Goal: Information Seeking & Learning: Find contact information

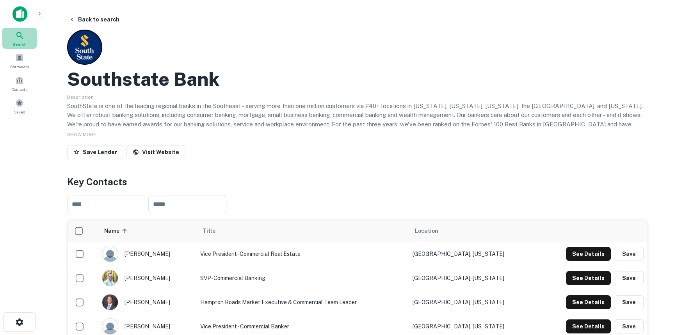
click at [21, 41] on span "Search" at bounding box center [19, 44] width 14 height 6
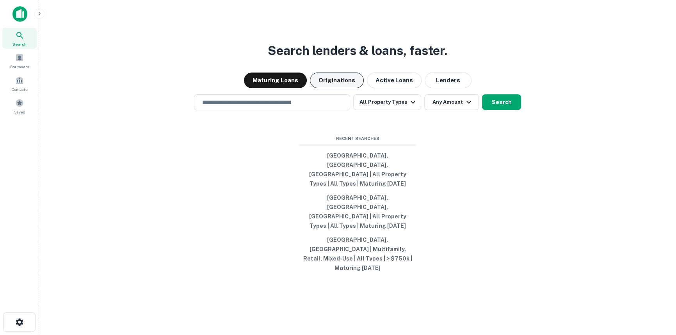
click at [355, 88] on button "Originations" at bounding box center [337, 81] width 54 height 16
click at [310, 107] on input "text" at bounding box center [271, 102] width 149 height 9
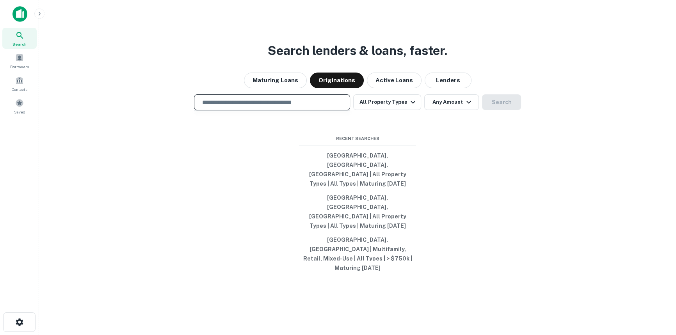
click at [296, 107] on input "text" at bounding box center [271, 102] width 149 height 9
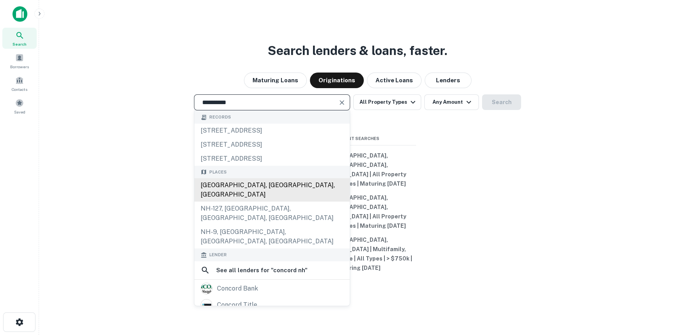
click at [254, 202] on div "[GEOGRAPHIC_DATA], [GEOGRAPHIC_DATA], [GEOGRAPHIC_DATA]" at bounding box center [271, 189] width 155 height 23
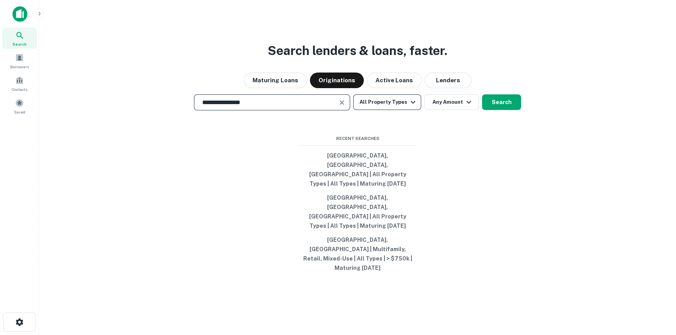
type input "**********"
click at [387, 110] on button "All Property Types" at bounding box center [387, 102] width 68 height 16
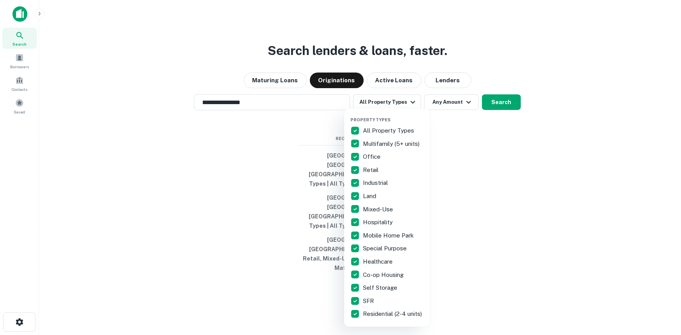
click at [449, 128] on div at bounding box center [340, 167] width 681 height 335
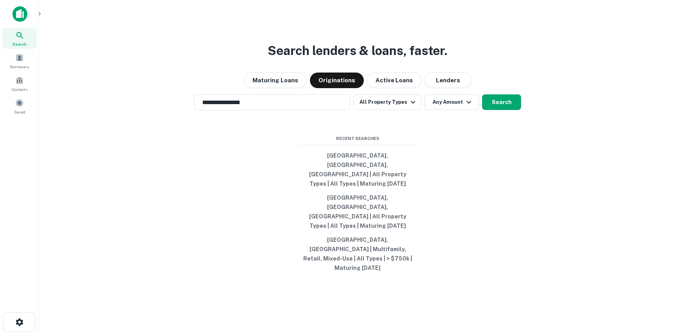
click at [449, 110] on button "Any Amount" at bounding box center [451, 102] width 55 height 16
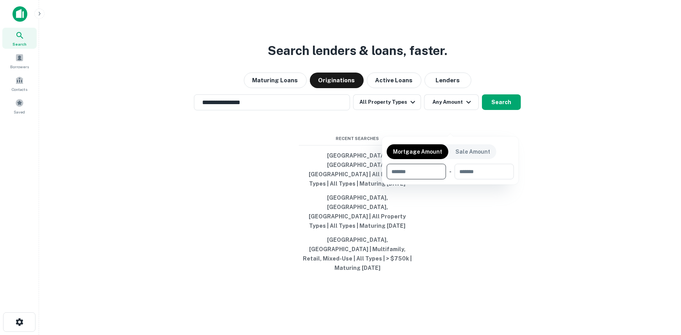
click at [414, 166] on input "number" at bounding box center [414, 172] width 54 height 16
type input "******"
click at [395, 128] on div at bounding box center [340, 167] width 681 height 335
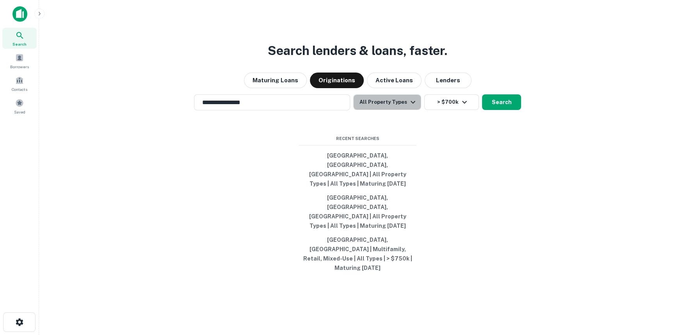
click at [395, 110] on button "All Property Types" at bounding box center [387, 102] width 68 height 16
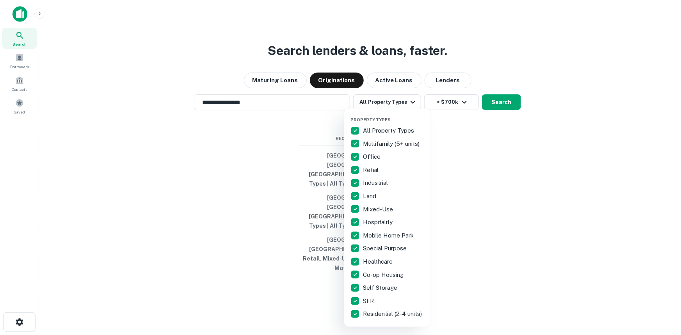
drag, startPoint x: 396, startPoint y: 134, endPoint x: 396, endPoint y: 144, distance: 10.1
click at [396, 135] on div "All Property Types" at bounding box center [386, 130] width 73 height 13
click at [395, 144] on p "Multifamily (5+ units)" at bounding box center [392, 143] width 58 height 9
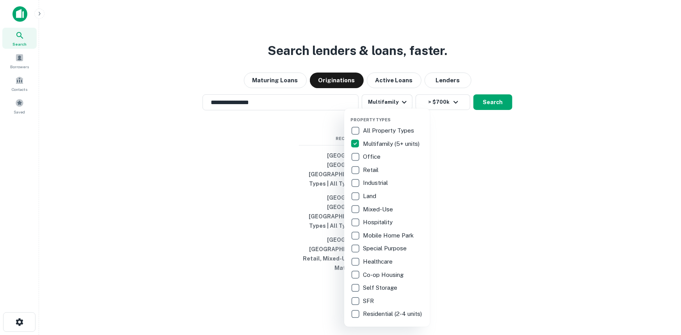
click at [369, 169] on p "Retail" at bounding box center [371, 169] width 17 height 9
drag, startPoint x: 372, startPoint y: 181, endPoint x: 376, endPoint y: 192, distance: 12.2
click at [374, 183] on p "Industrial" at bounding box center [376, 182] width 27 height 9
click at [375, 195] on p "Land" at bounding box center [370, 196] width 15 height 9
click at [373, 197] on p "Land" at bounding box center [370, 196] width 15 height 9
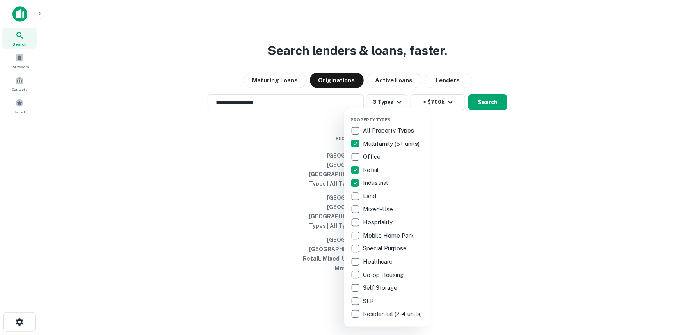
click at [375, 210] on p "Mixed-Use" at bounding box center [379, 209] width 32 height 9
click at [379, 287] on p "Self Storage" at bounding box center [381, 287] width 36 height 9
click at [494, 234] on div at bounding box center [340, 167] width 681 height 335
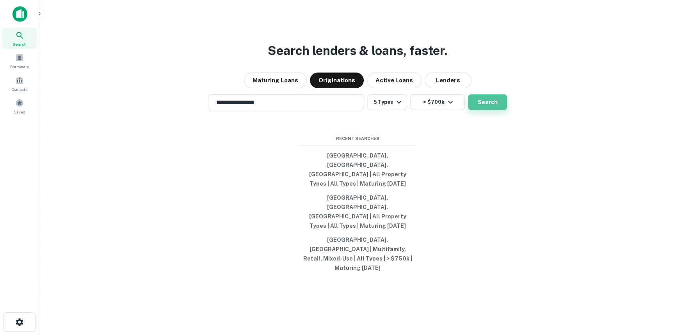
click at [483, 110] on button "Search" at bounding box center [487, 102] width 39 height 16
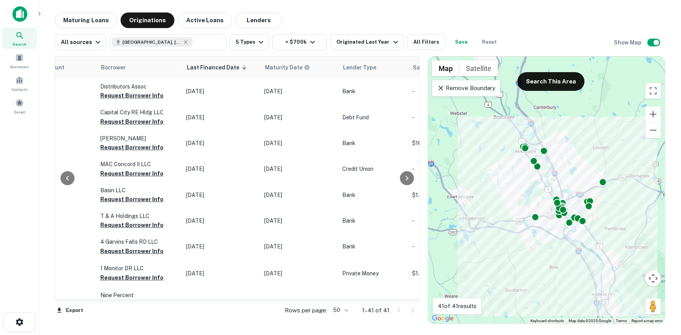
scroll to position [0, 428]
click at [206, 20] on button "Active Loans" at bounding box center [205, 20] width 55 height 16
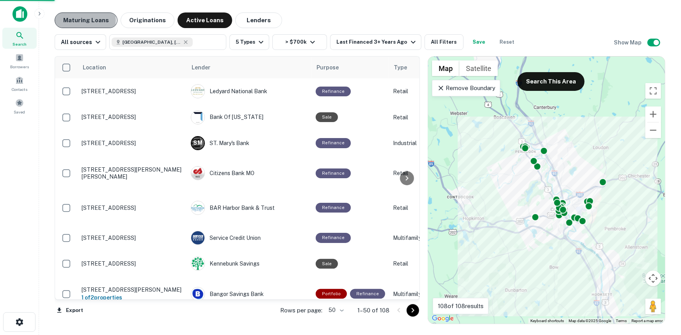
click at [80, 20] on button "Maturing Loans" at bounding box center [86, 20] width 63 height 16
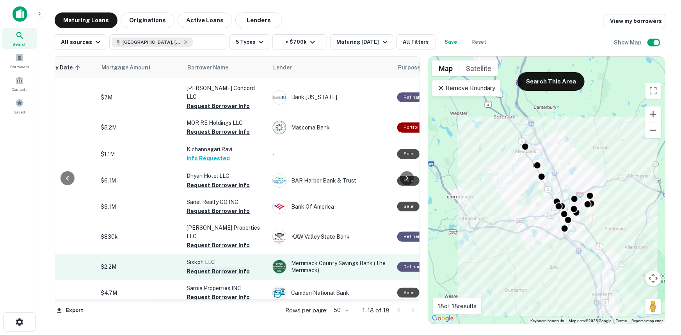
scroll to position [35, 156]
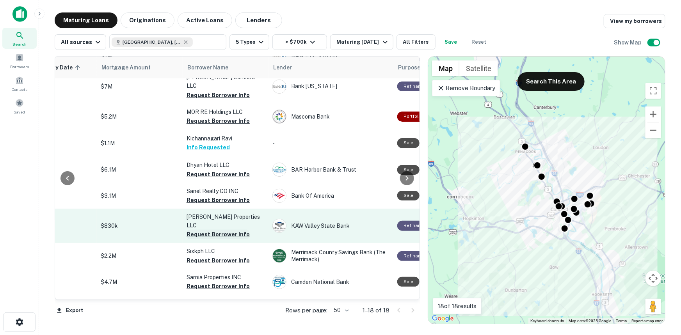
click at [214, 230] on button "Request Borrower Info" at bounding box center [217, 234] width 63 height 9
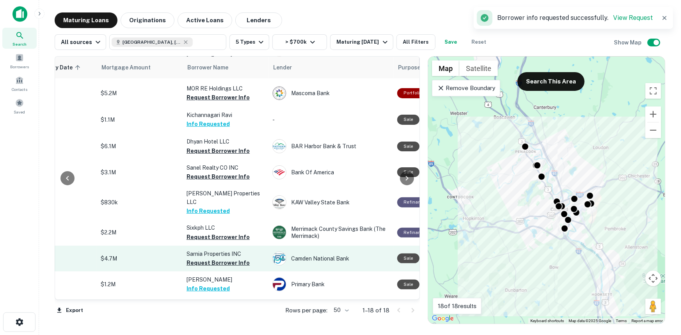
scroll to position [71, 156]
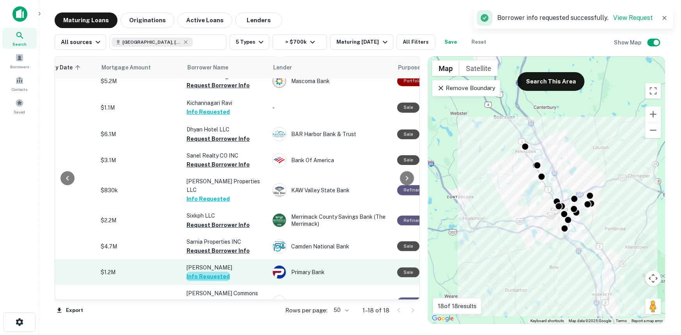
click at [215, 272] on button "Info Requested" at bounding box center [207, 276] width 43 height 9
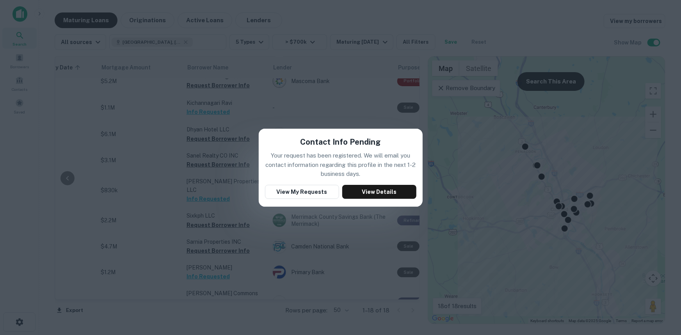
click at [326, 230] on div "Contact Info Pending Your request has been registered. We will email you contac…" at bounding box center [340, 167] width 681 height 335
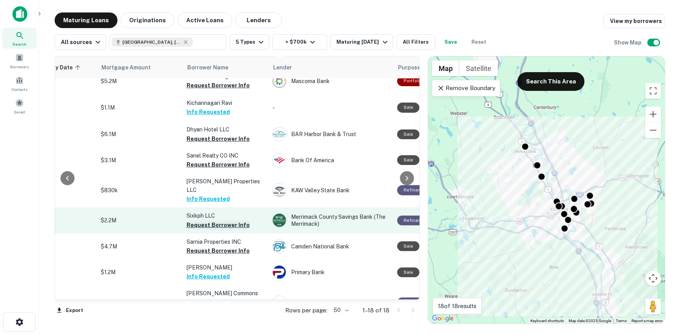
click at [211, 220] on button "Request Borrower Info" at bounding box center [217, 224] width 63 height 9
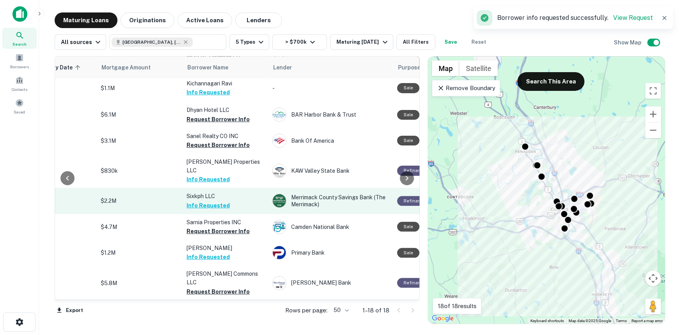
scroll to position [106, 156]
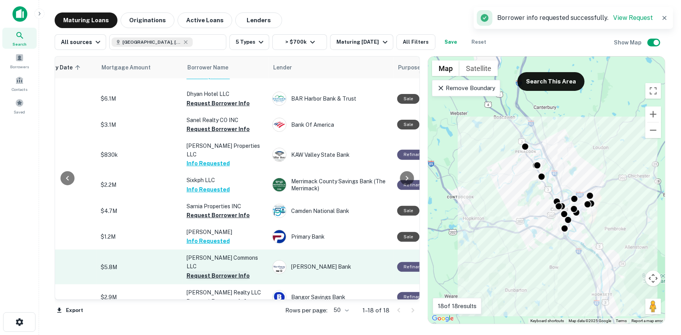
click at [218, 271] on button "Request Borrower Info" at bounding box center [217, 275] width 63 height 9
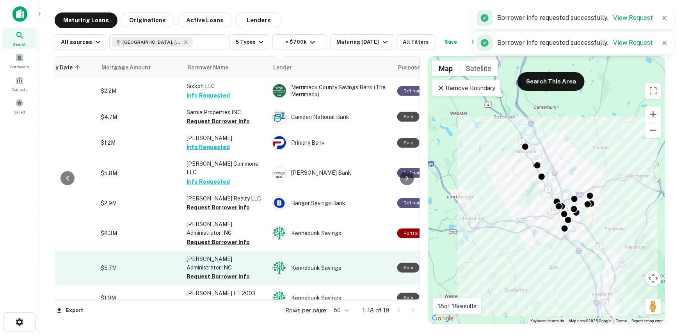
scroll to position [213, 156]
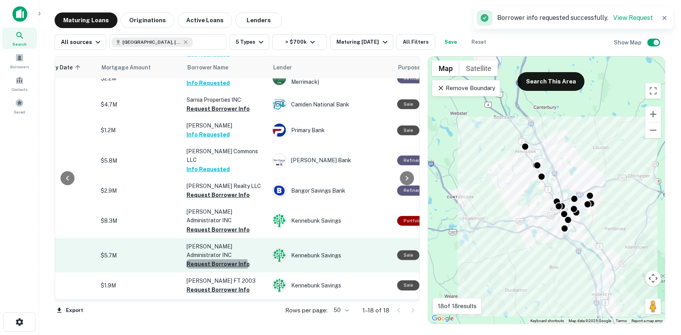
click at [216, 259] on button "Request Borrower Info" at bounding box center [217, 263] width 63 height 9
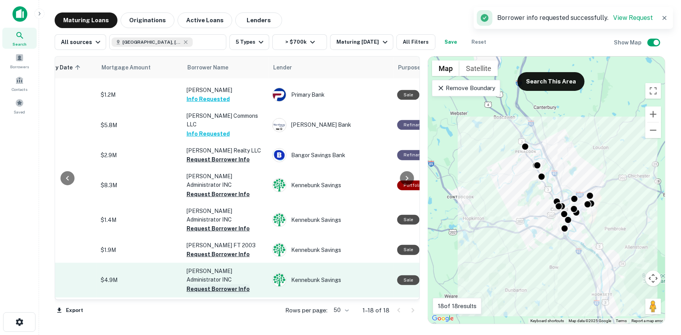
scroll to position [254, 156]
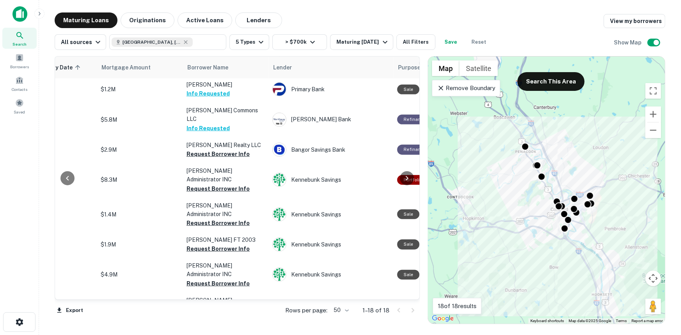
click at [184, 42] on icon at bounding box center [186, 42] width 4 height 4
type input "**********"
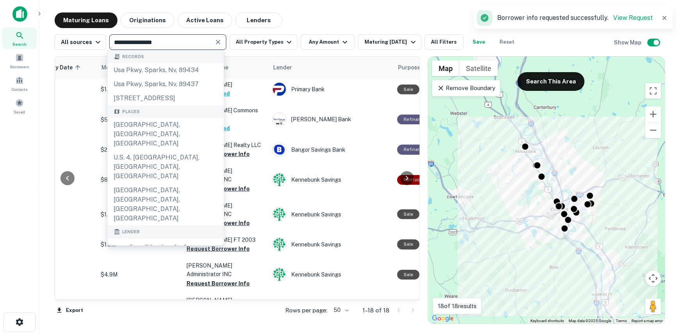
click at [218, 41] on icon "Clear" at bounding box center [218, 42] width 8 height 8
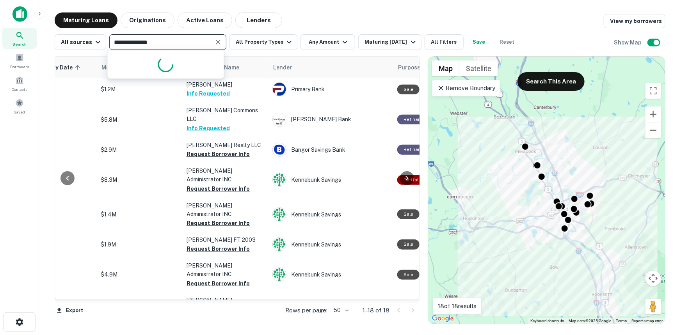
type input "**********"
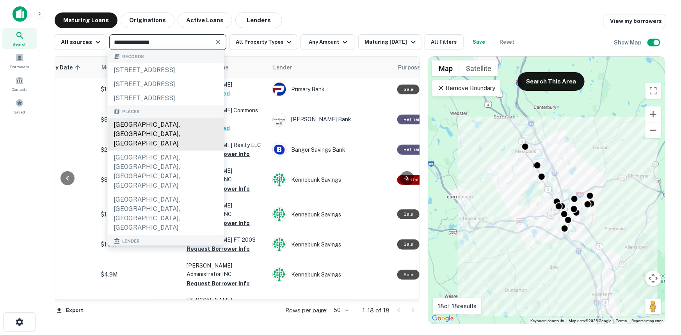
click at [172, 151] on div "[GEOGRAPHIC_DATA], [GEOGRAPHIC_DATA], [GEOGRAPHIC_DATA]" at bounding box center [166, 134] width 116 height 33
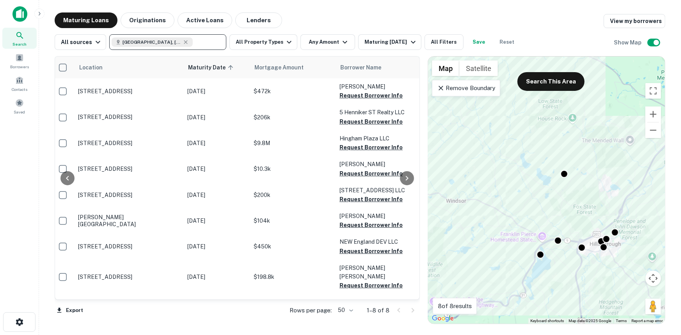
scroll to position [0, 303]
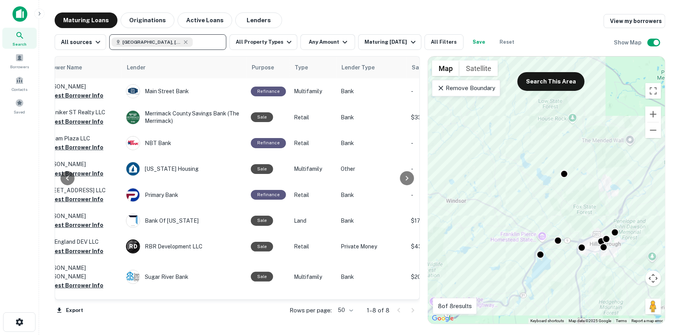
click at [75, 98] on div at bounding box center [67, 178] width 25 height 243
click at [75, 97] on div at bounding box center [67, 178] width 25 height 243
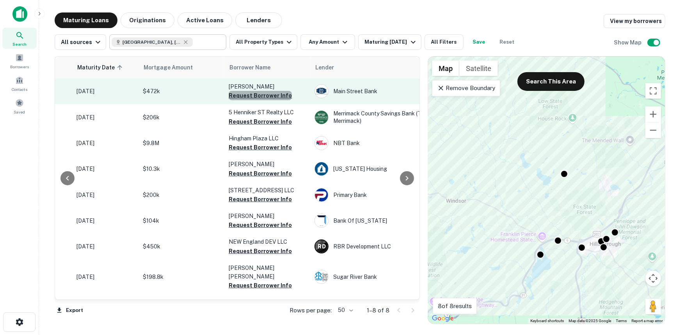
click at [267, 94] on button "Request Borrower Info" at bounding box center [260, 95] width 63 height 9
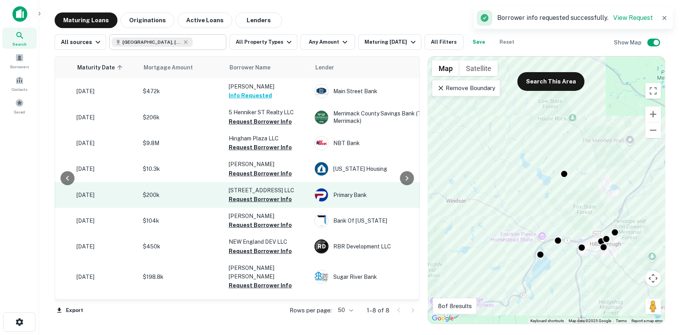
drag, startPoint x: 258, startPoint y: 174, endPoint x: 169, endPoint y: 195, distance: 91.6
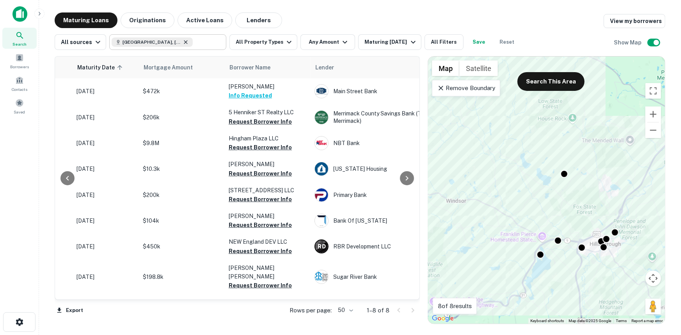
click at [183, 42] on icon at bounding box center [186, 42] width 6 height 6
type input "**********"
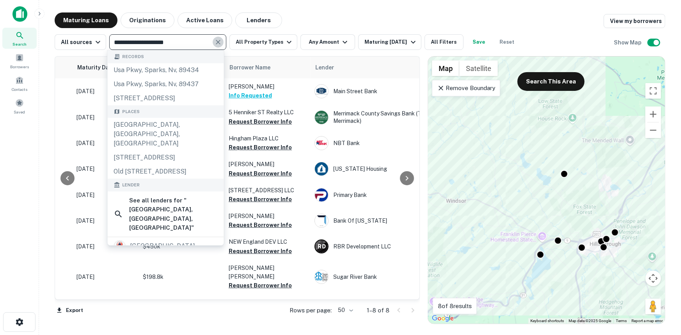
click at [216, 43] on icon "Clear" at bounding box center [218, 42] width 8 height 8
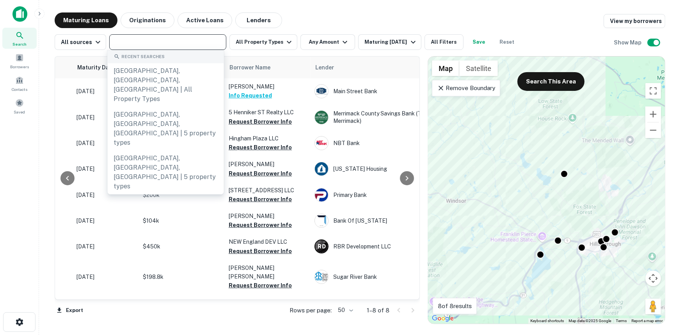
drag, startPoint x: 204, startPoint y: 43, endPoint x: 195, endPoint y: 43, distance: 9.4
click at [193, 43] on input "text" at bounding box center [167, 42] width 111 height 11
type input "*"
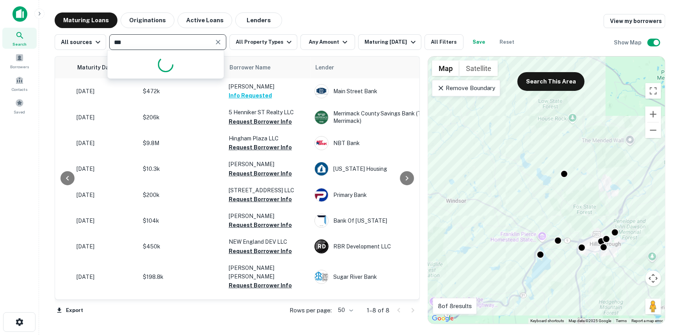
type input "****"
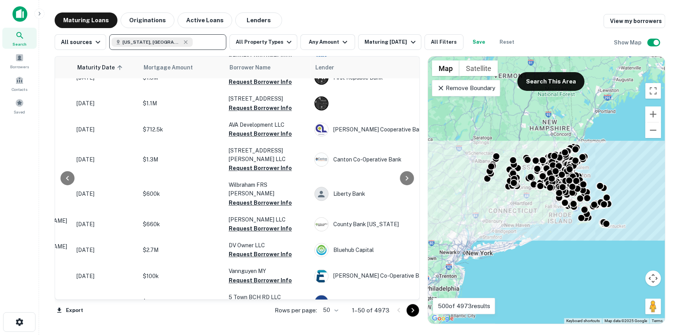
scroll to position [1093, 114]
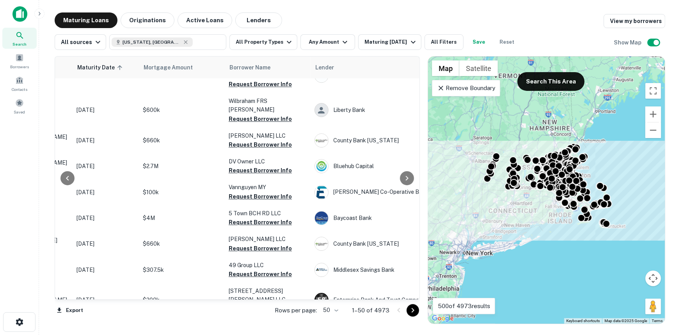
drag, startPoint x: 366, startPoint y: 311, endPoint x: 340, endPoint y: 310, distance: 26.6
click at [362, 311] on p "1–50 of 4973" at bounding box center [370, 310] width 37 height 9
click at [336, 310] on body "Search Borrowers Contacts Saved Maturing Loans Originations Active Loans Lender…" at bounding box center [340, 167] width 681 height 335
click at [338, 320] on li "100" at bounding box center [332, 319] width 23 height 14
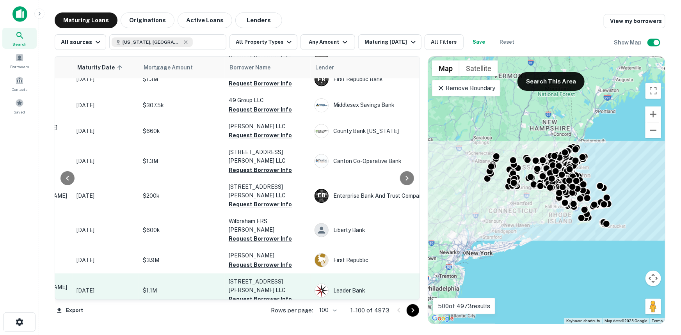
scroll to position [1164, 114]
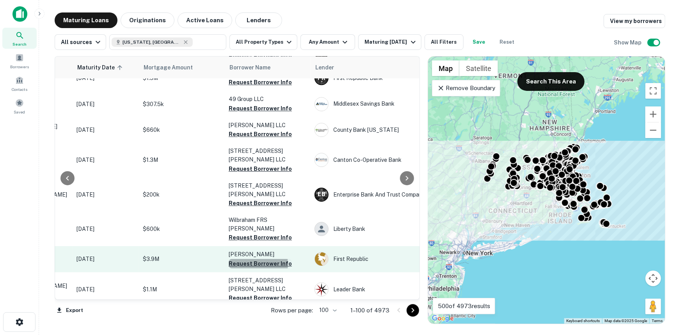
click at [242, 259] on button "Request Borrower Info" at bounding box center [260, 263] width 63 height 9
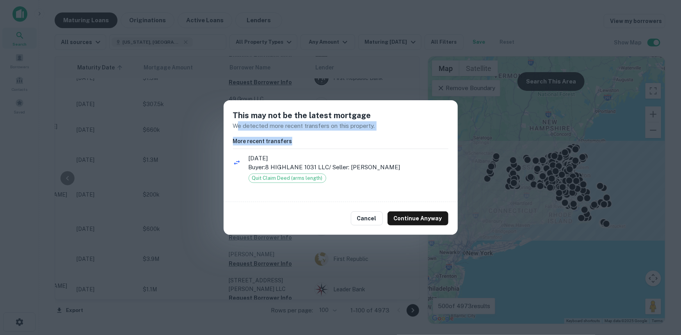
drag, startPoint x: 254, startPoint y: 128, endPoint x: 357, endPoint y: 132, distance: 103.1
click at [357, 132] on div "This may not be the latest mortgage We detected more recent transfers on this p…" at bounding box center [341, 151] width 234 height 102
click at [358, 133] on div "This may not be the latest mortgage We detected more recent transfers on this p…" at bounding box center [341, 151] width 234 height 102
click at [356, 140] on h6 "More recent transfers" at bounding box center [340, 141] width 215 height 9
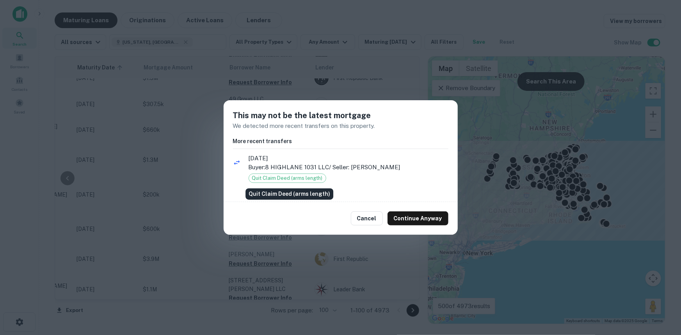
click at [292, 179] on span "Quit Claim Deed (arms length)" at bounding box center [287, 178] width 77 height 8
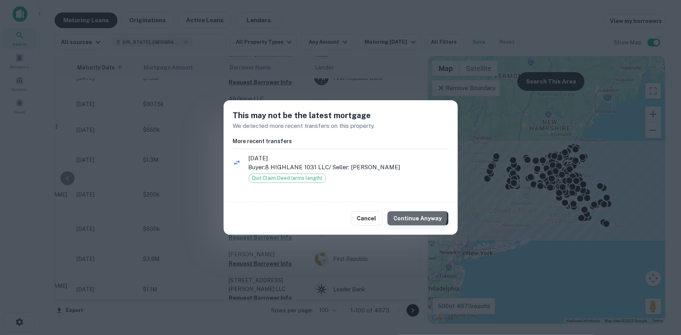
click at [419, 216] on button "Continue Anyway" at bounding box center [417, 218] width 61 height 14
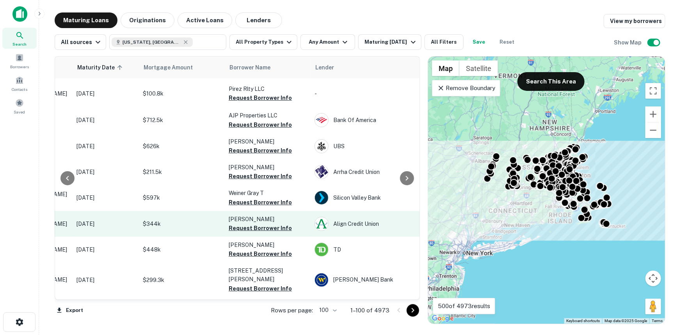
scroll to position [1483, 114]
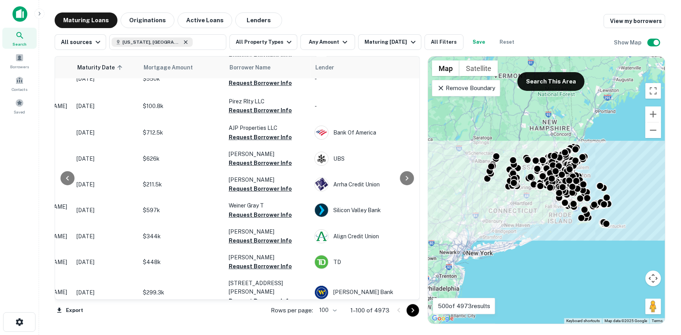
click at [184, 43] on icon at bounding box center [186, 42] width 4 height 4
type input "**********"
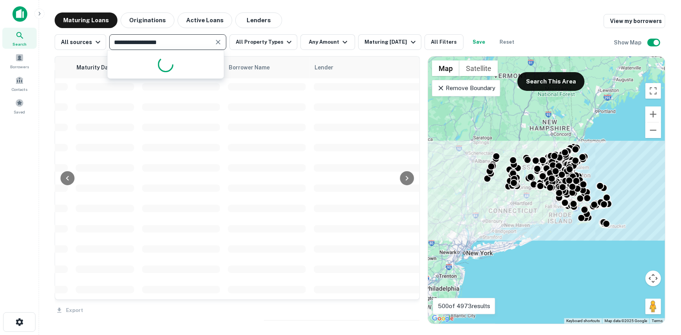
drag, startPoint x: 179, startPoint y: 43, endPoint x: 115, endPoint y: 44, distance: 63.6
click at [45, 33] on div "**********" at bounding box center [359, 168] width 629 height 312
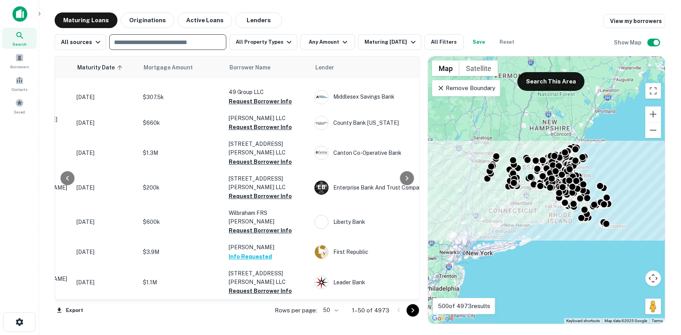
scroll to position [1093, 114]
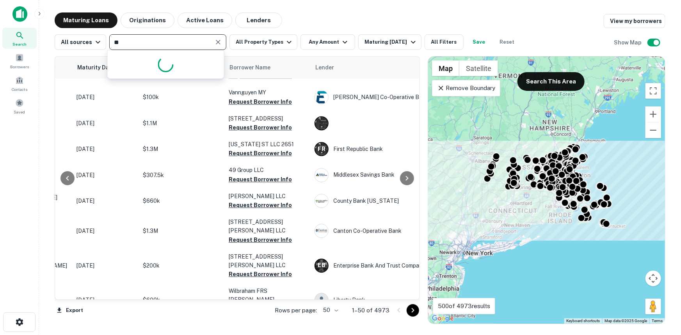
type input "*"
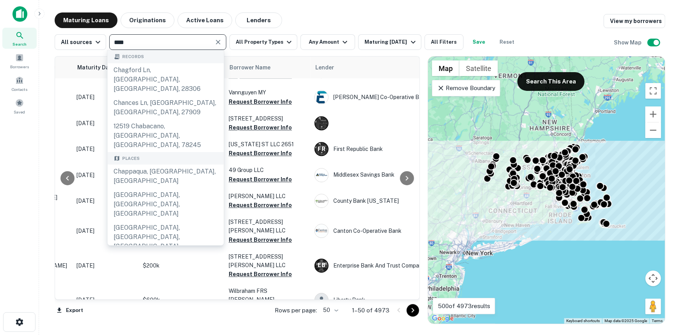
type input "*****"
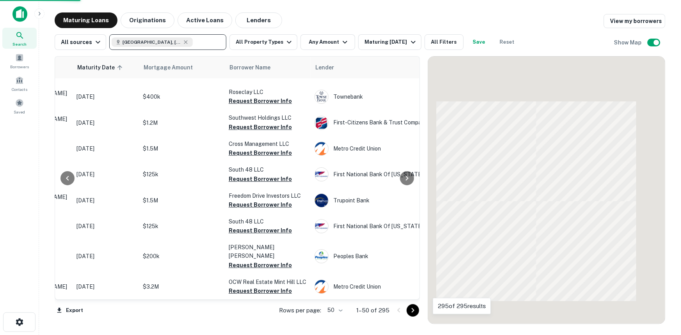
scroll to position [1170, 114]
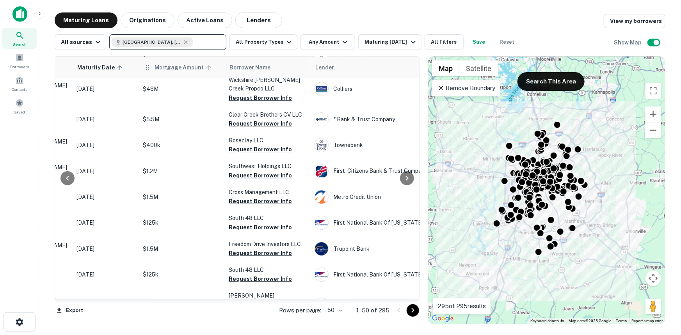
click at [163, 71] on span "Mortgage Amount" at bounding box center [184, 67] width 59 height 9
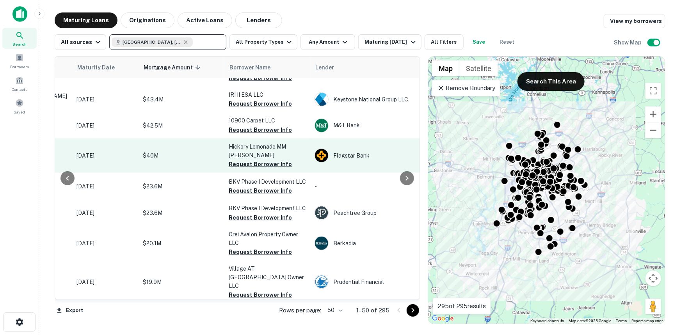
scroll to position [510, 114]
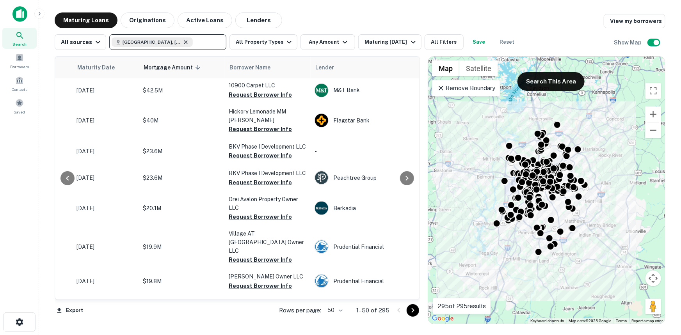
click at [183, 43] on icon at bounding box center [186, 42] width 6 height 6
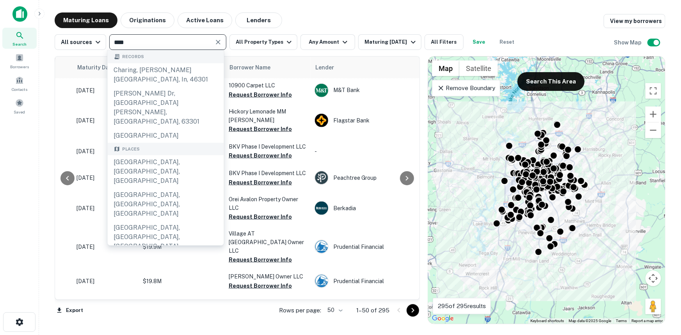
type input "*****"
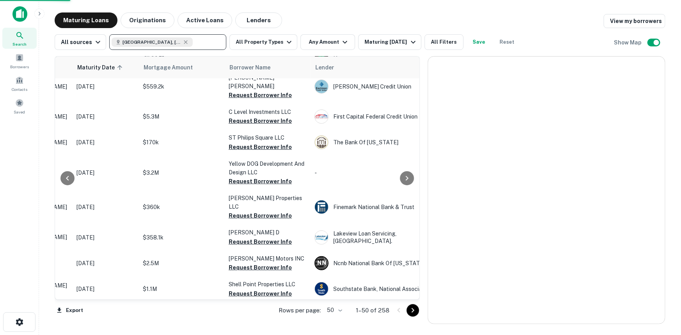
scroll to position [0, 114]
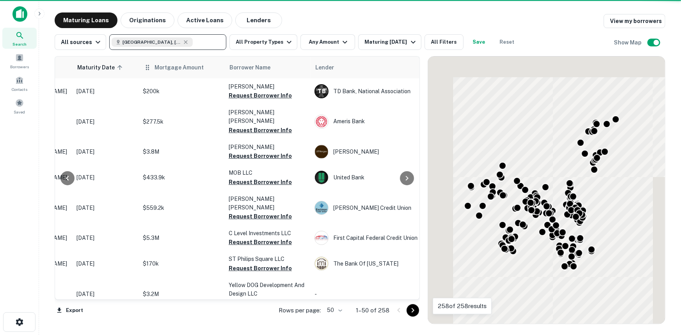
click at [189, 72] on th "Mortgage Amount" at bounding box center [182, 68] width 86 height 22
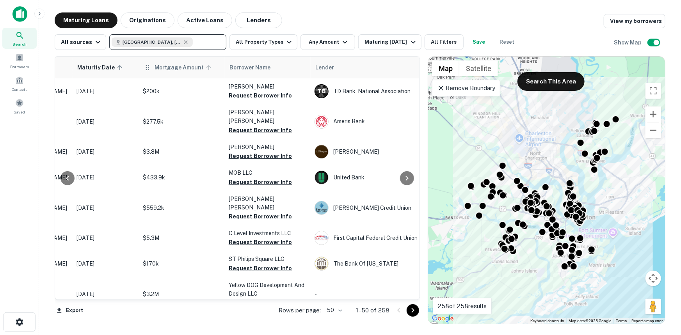
click at [179, 63] on span "Mortgage Amount" at bounding box center [184, 67] width 59 height 9
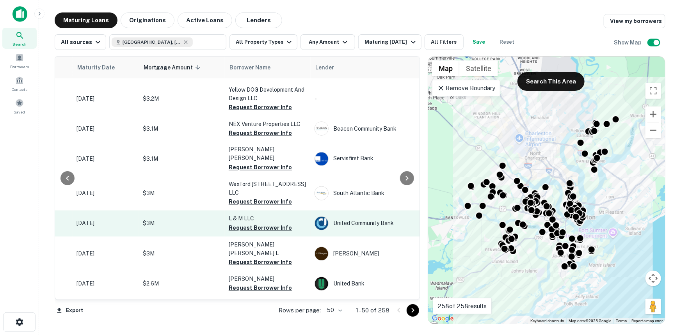
scroll to position [674, 114]
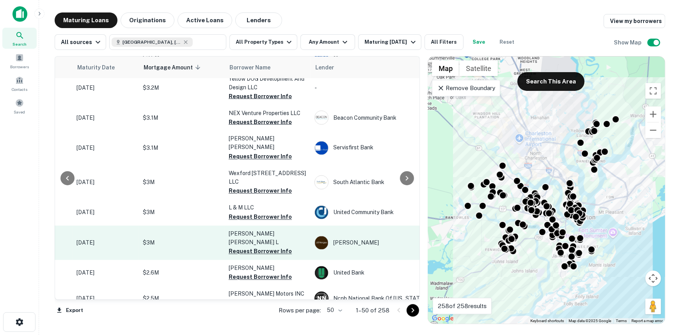
drag, startPoint x: 180, startPoint y: 211, endPoint x: 288, endPoint y: 230, distance: 109.2
click at [288, 230] on td "[PERSON_NAME] [PERSON_NAME] L Request Borrower Info" at bounding box center [268, 243] width 86 height 34
click at [281, 247] on button "Request Borrower Info" at bounding box center [260, 251] width 63 height 9
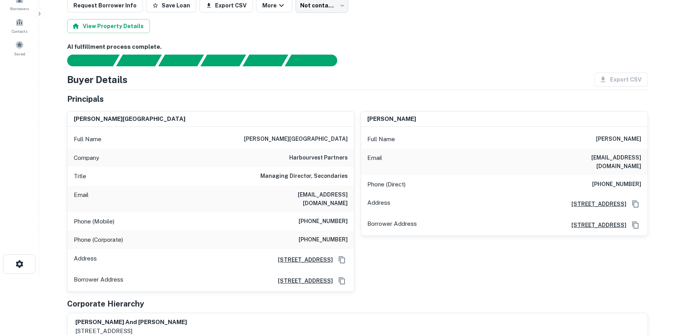
scroll to position [71, 0]
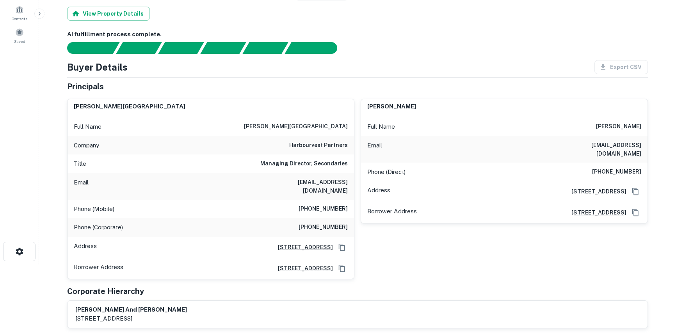
click at [324, 179] on h6 "jkeay@harbourvest.com" at bounding box center [301, 186] width 94 height 17
click at [269, 165] on h6 "Managing Director, Secondaries" at bounding box center [303, 163] width 87 height 9
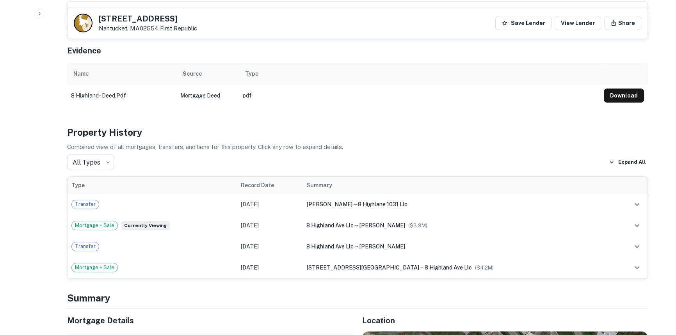
scroll to position [355, 0]
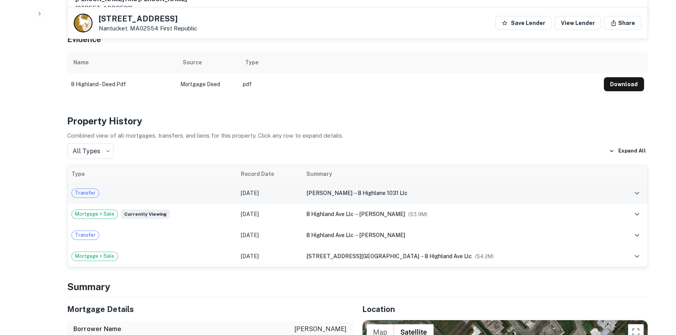
click at [352, 190] on span "keay jeffrey" at bounding box center [329, 193] width 46 height 6
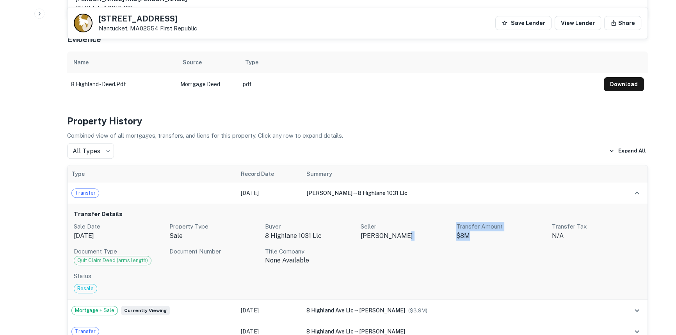
drag, startPoint x: 429, startPoint y: 224, endPoint x: 482, endPoint y: 233, distance: 53.4
click at [482, 233] on div "Sale Date Dec 15, 2022 Property Type sale Buyer 8 highlane 1031 llc Seller keay…" at bounding box center [357, 244] width 567 height 44
click at [89, 285] on span "Resale" at bounding box center [85, 289] width 23 height 8
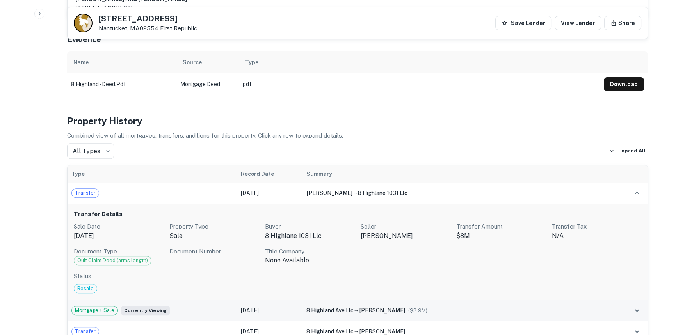
click at [120, 306] on div "Mortgage + Sale Currently viewing" at bounding box center [152, 310] width 162 height 9
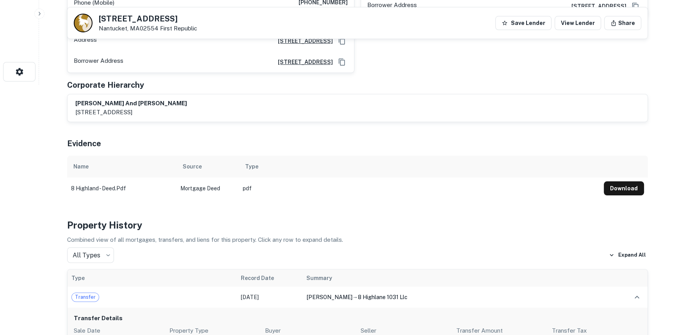
scroll to position [248, 0]
